Goal: Information Seeking & Learning: Find specific fact

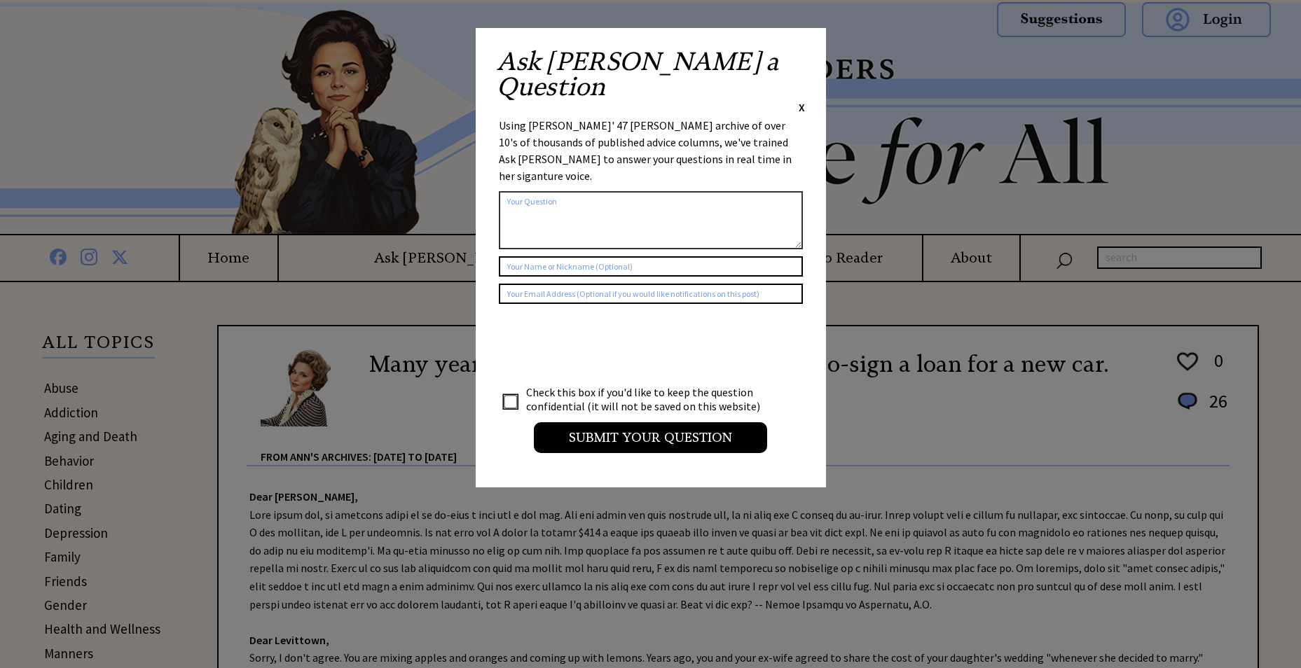
click at [804, 100] on span "X" at bounding box center [802, 107] width 6 height 14
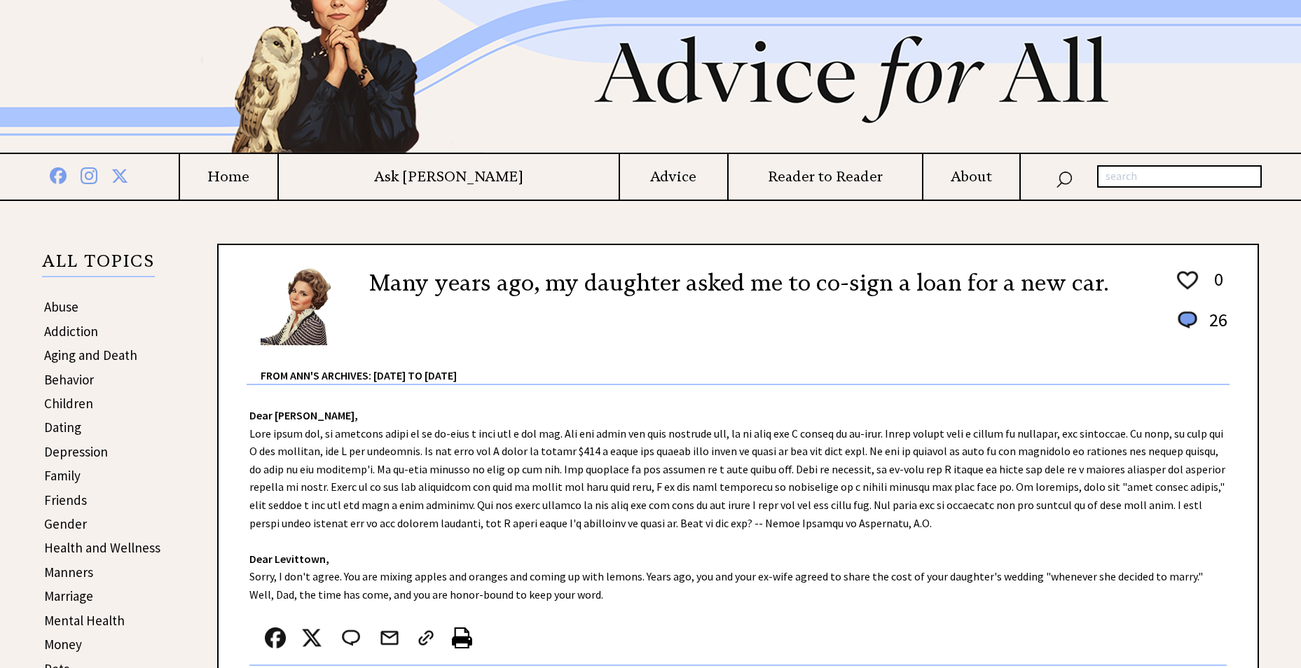
scroll to position [70, 0]
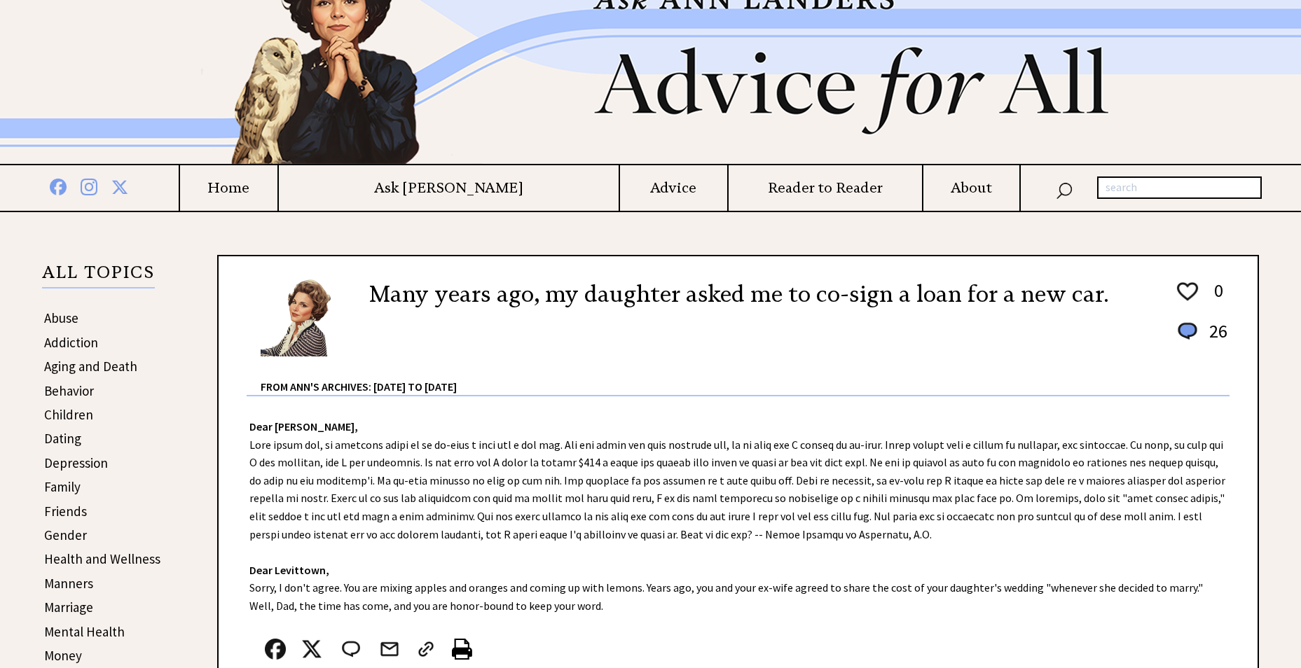
click at [99, 370] on link "Aging and Death" at bounding box center [90, 366] width 93 height 17
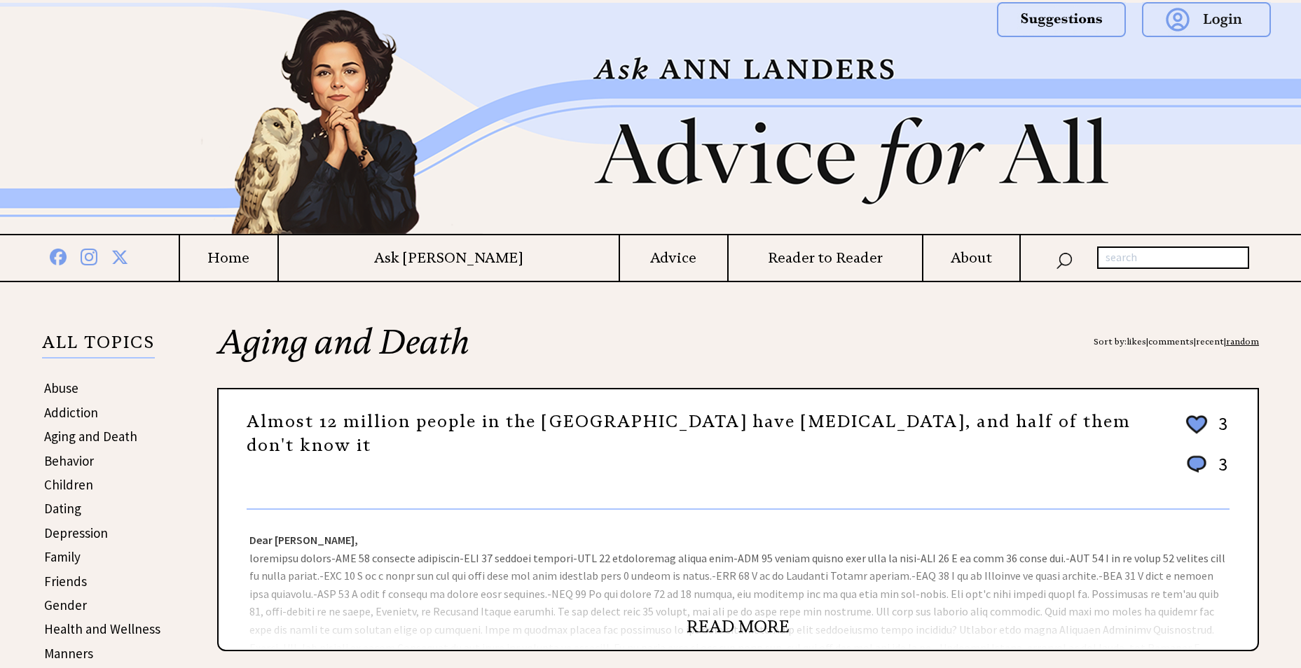
click at [1142, 261] on input "text" at bounding box center [1173, 258] width 152 height 22
type input "WIDOW SOCIAL SECURITY"
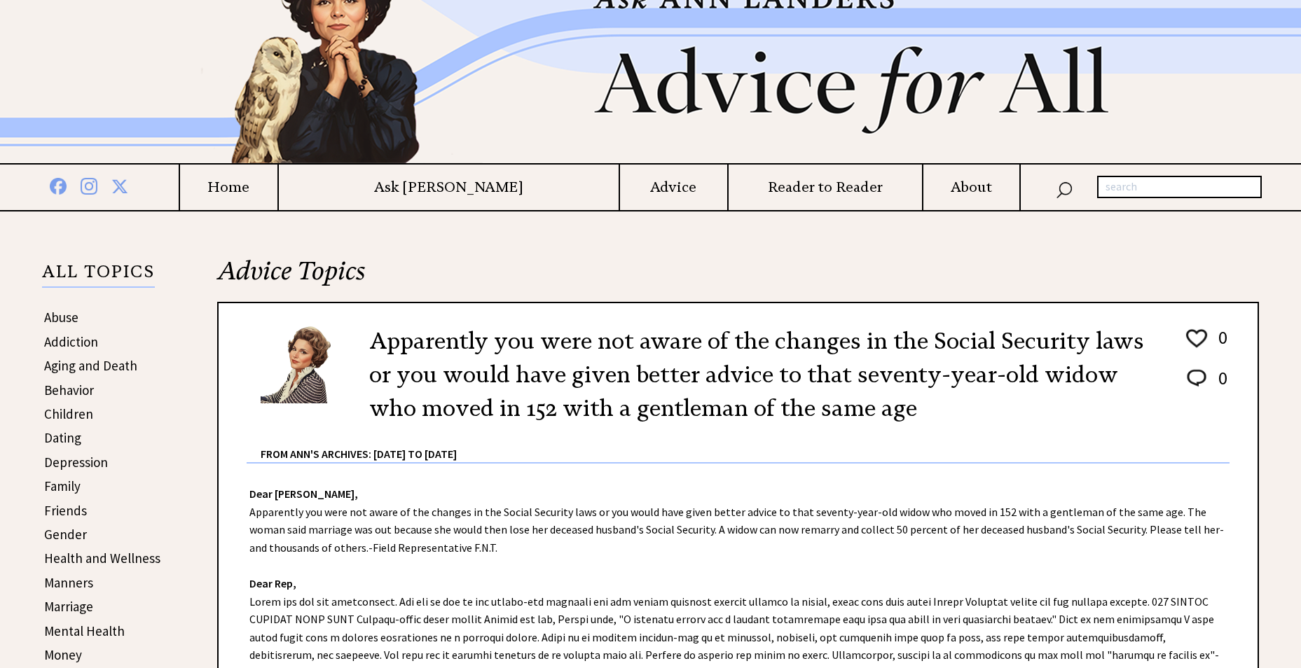
scroll to position [70, 0]
